Goal: Task Accomplishment & Management: Use online tool/utility

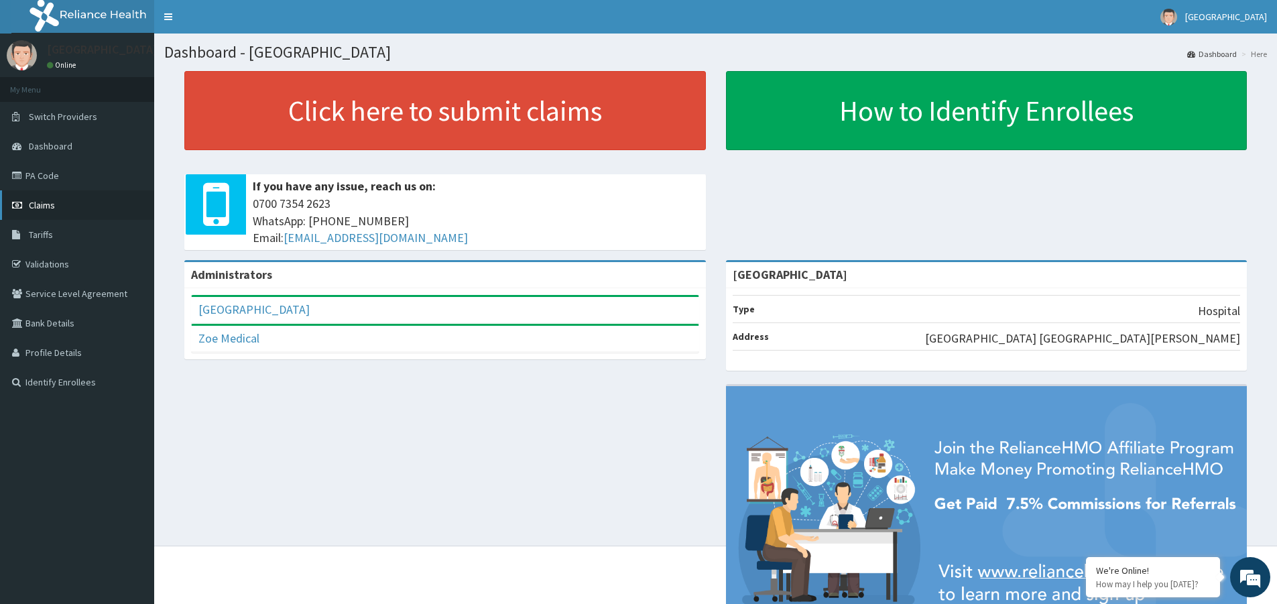
click at [35, 204] on span "Claims" at bounding box center [42, 205] width 26 height 12
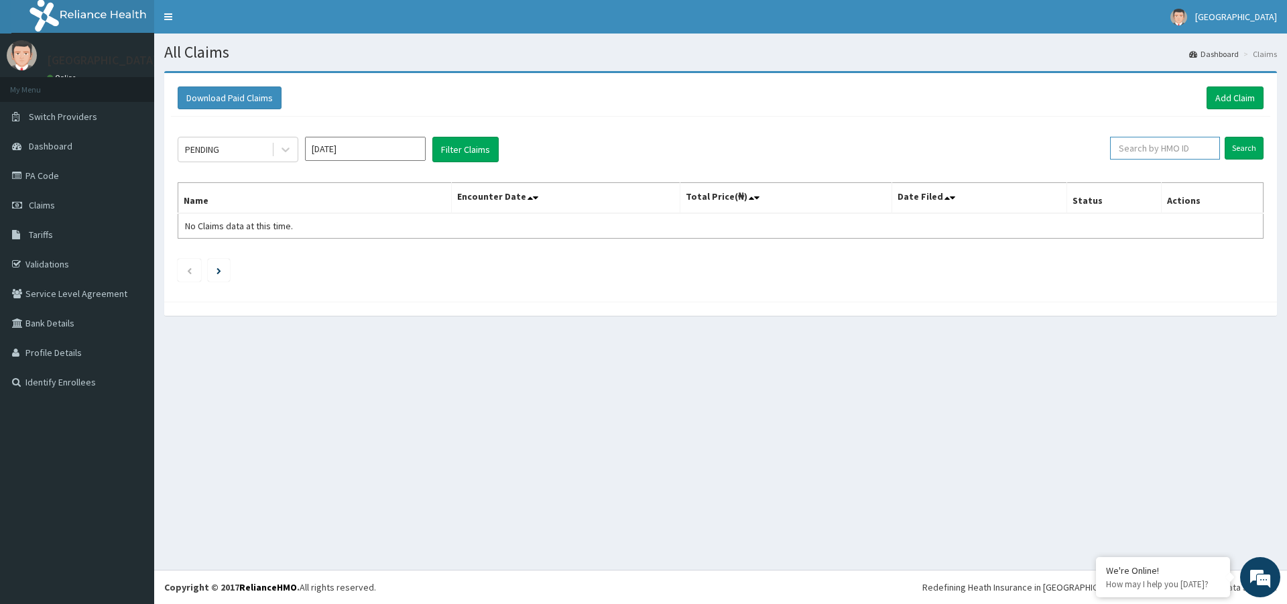
click at [1160, 148] on input "text" at bounding box center [1165, 148] width 110 height 23
type input "vzz/10039/a"
click at [1240, 147] on input "Search" at bounding box center [1243, 148] width 39 height 23
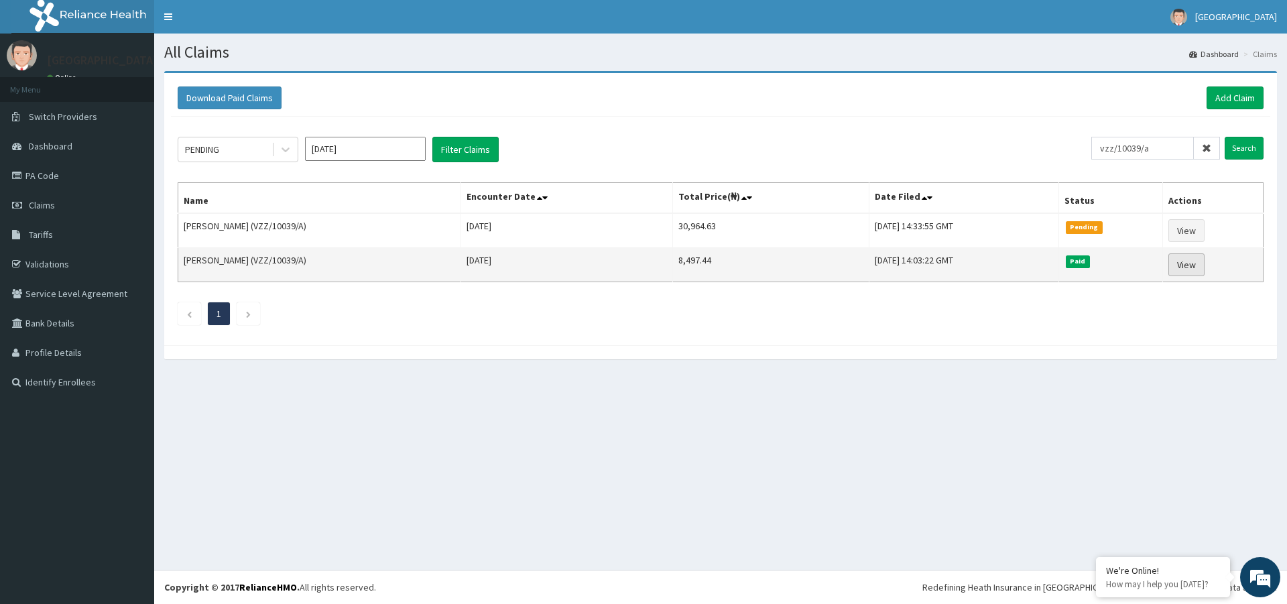
click at [1197, 266] on link "View" at bounding box center [1186, 264] width 36 height 23
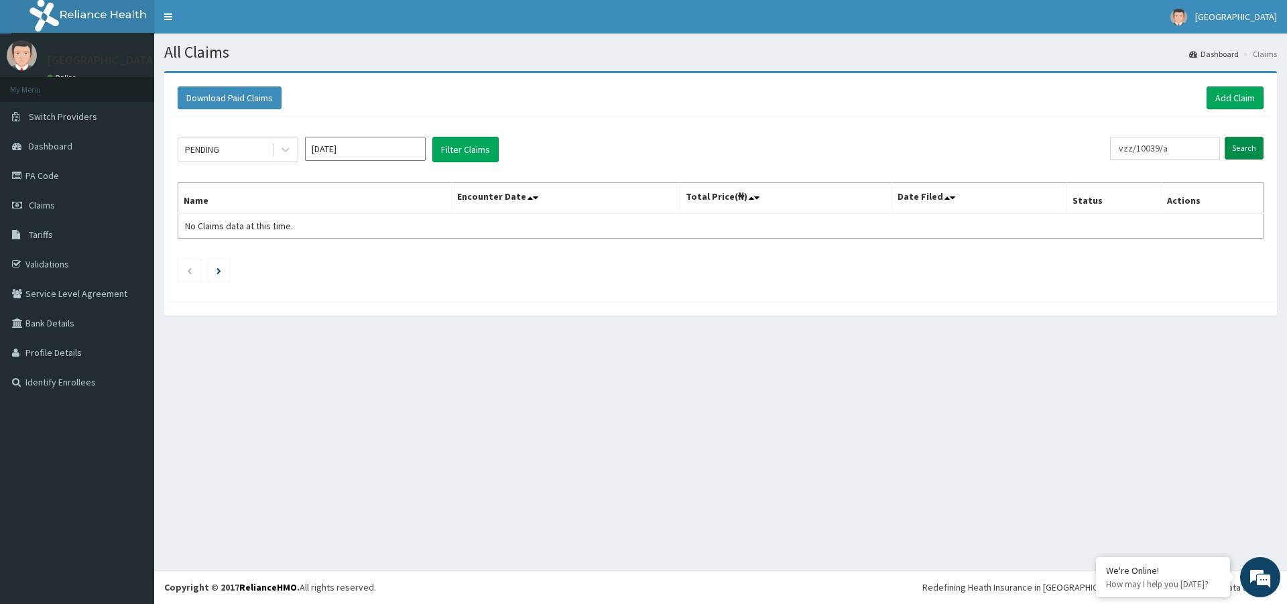
click at [1243, 151] on input "Search" at bounding box center [1243, 148] width 39 height 23
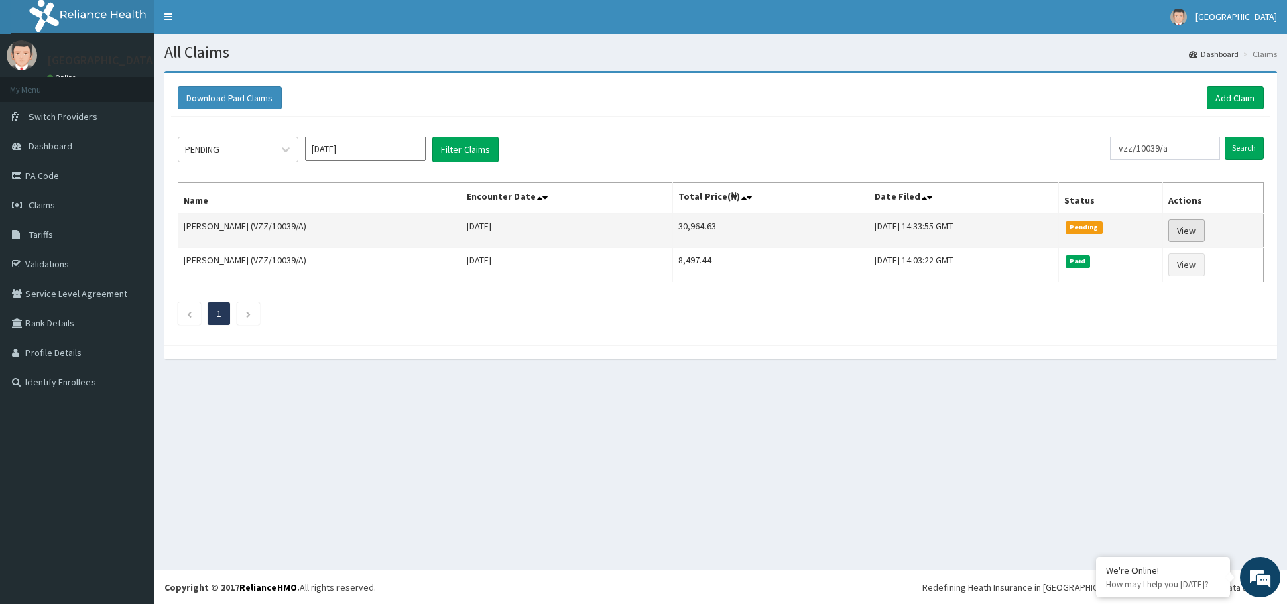
click at [1190, 231] on link "View" at bounding box center [1186, 230] width 36 height 23
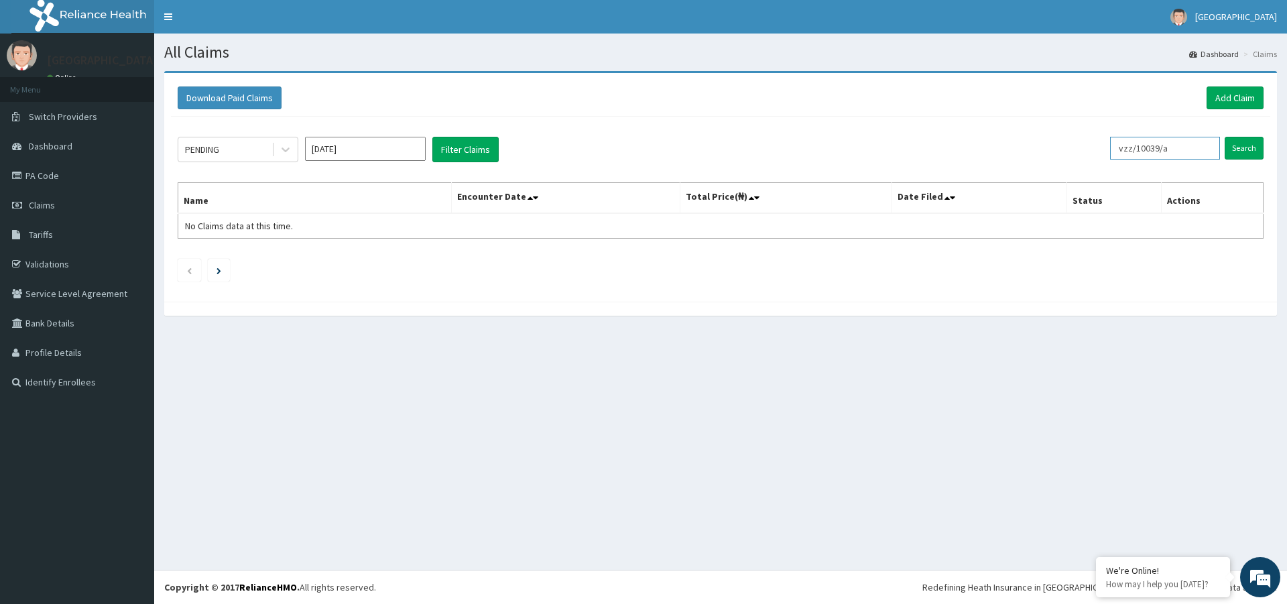
drag, startPoint x: 1185, startPoint y: 148, endPoint x: 1069, endPoint y: 159, distance: 115.8
click at [1069, 159] on div "PENDING [DATE] Filter Claims vzz/10039/a Search" at bounding box center [721, 149] width 1086 height 25
type input "olp/10046/a"
click at [1236, 147] on input "Search" at bounding box center [1243, 148] width 39 height 23
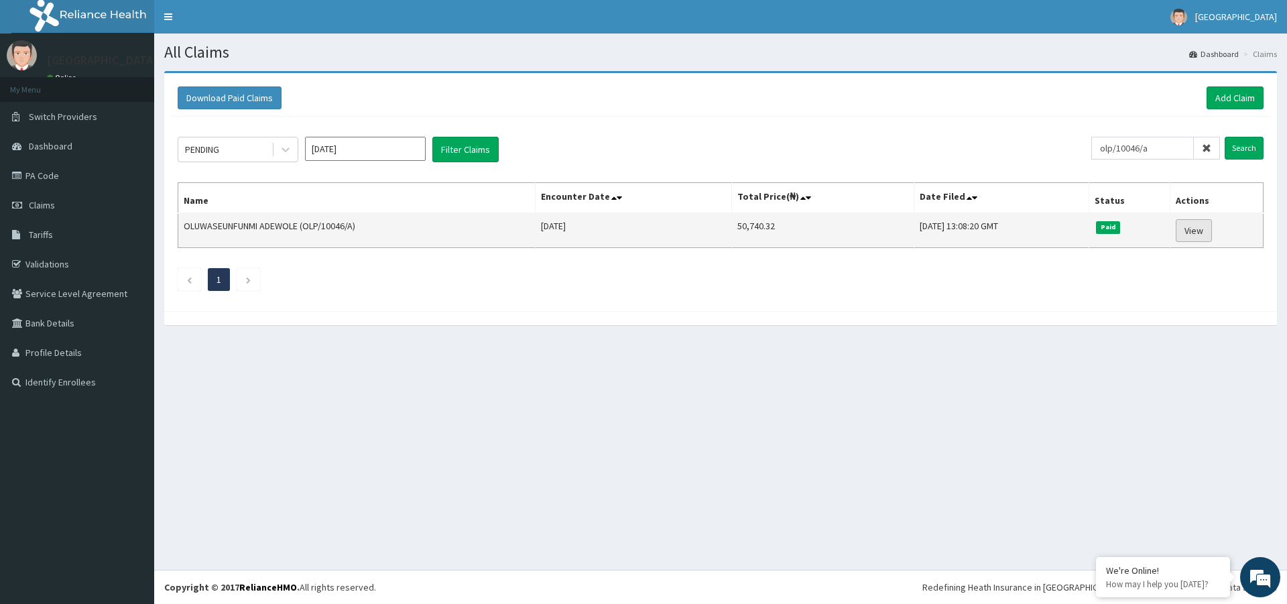
click at [1193, 230] on link "View" at bounding box center [1193, 230] width 36 height 23
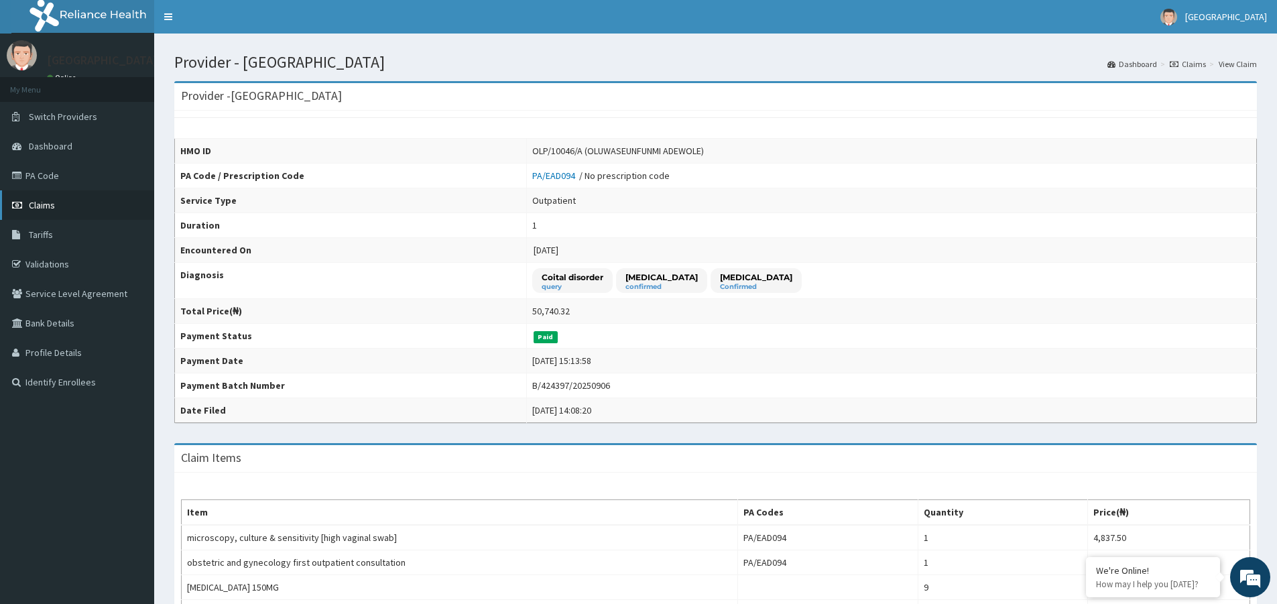
click at [44, 206] on span "Claims" at bounding box center [42, 205] width 26 height 12
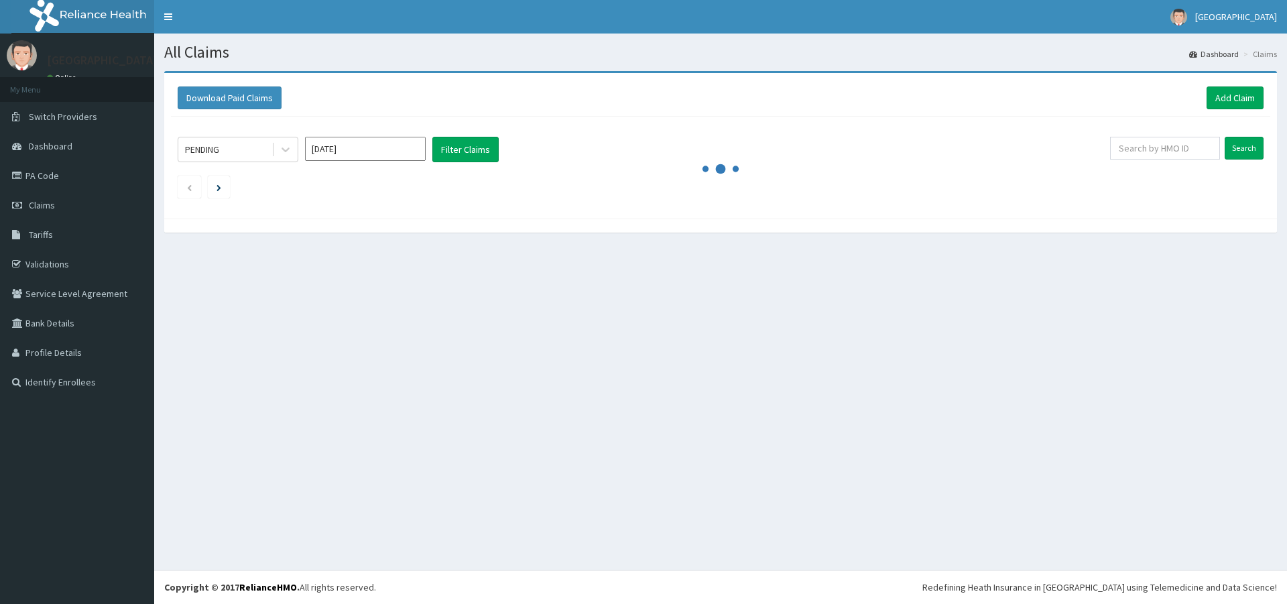
click at [1236, 99] on link "Add Claim" at bounding box center [1234, 97] width 57 height 23
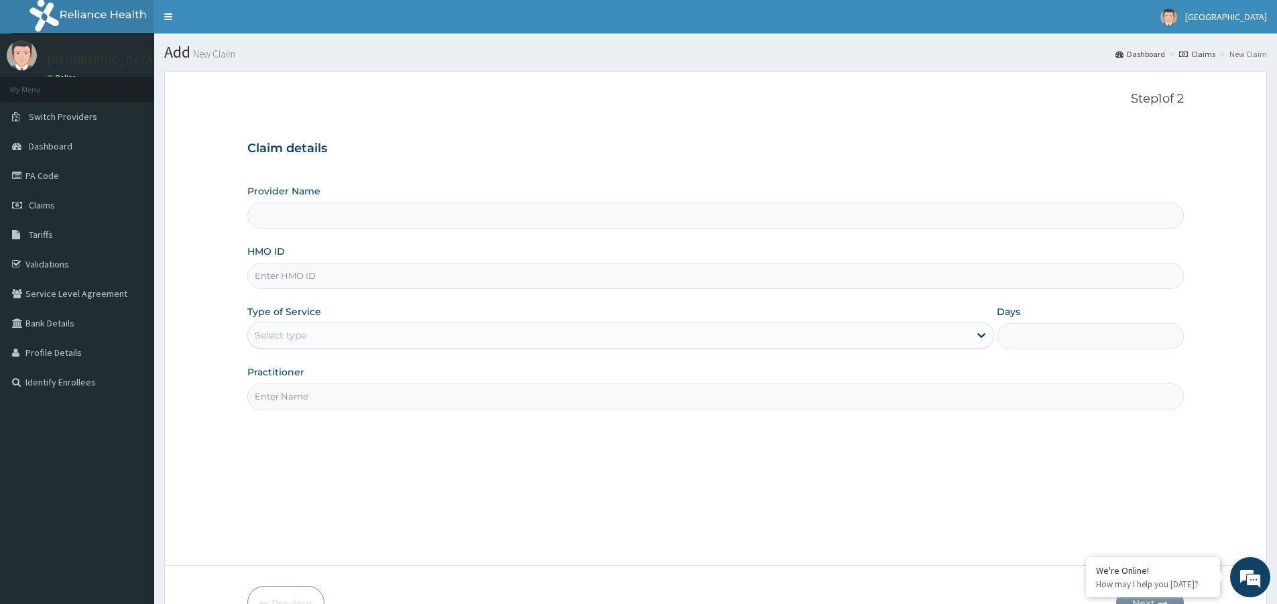
click at [299, 273] on input "HMO ID" at bounding box center [715, 276] width 936 height 26
paste input "O"
type input "OLP/10046/A"
click at [270, 341] on div "Select type" at bounding box center [281, 334] width 52 height 13
